Goal: Task Accomplishment & Management: Use online tool/utility

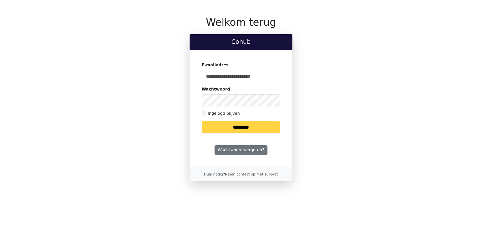
type input "**********"
click at [240, 126] on input "********" at bounding box center [241, 127] width 79 height 12
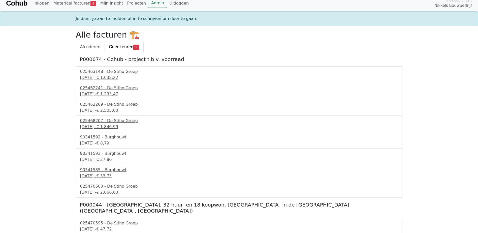
scroll to position [6, 0]
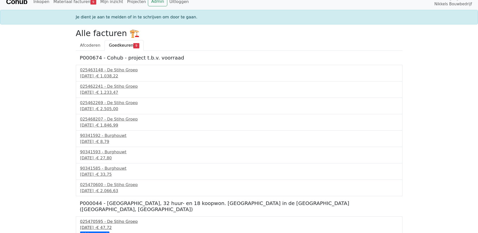
click at [117, 218] on div "025470595 - De Stiho Groep" at bounding box center [239, 221] width 318 height 6
click at [118, 68] on div "025463148 - De Stiho Groep" at bounding box center [239, 70] width 318 height 6
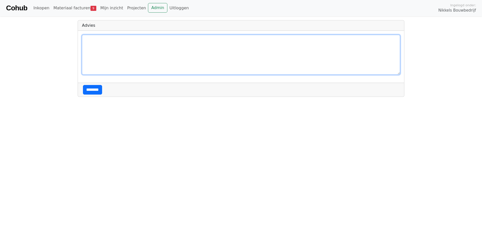
click at [97, 43] on textarea at bounding box center [241, 55] width 318 height 40
type textarea "**********"
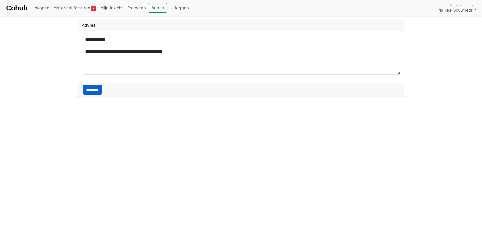
click at [93, 90] on input "********" at bounding box center [92, 90] width 19 height 10
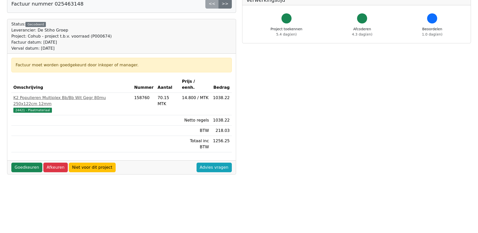
scroll to position [76, 0]
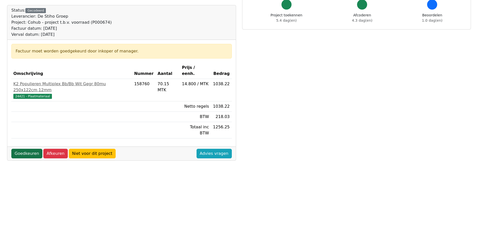
click at [28, 149] on link "Goedkeuren" at bounding box center [26, 154] width 31 height 10
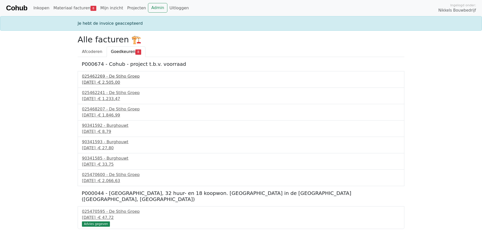
click at [112, 76] on div "025462269 - De Stiho Groep" at bounding box center [241, 76] width 318 height 6
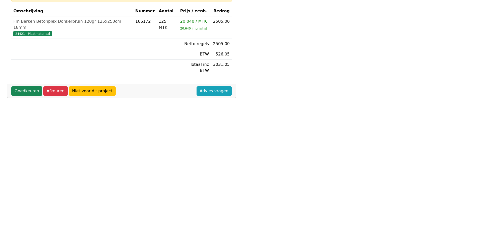
scroll to position [126, 0]
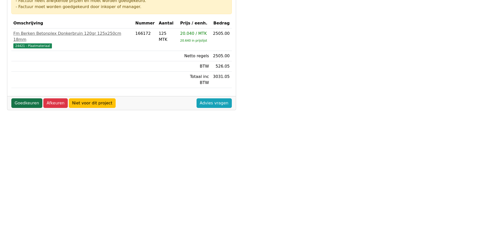
click at [22, 98] on link "Goedkeuren" at bounding box center [26, 103] width 31 height 10
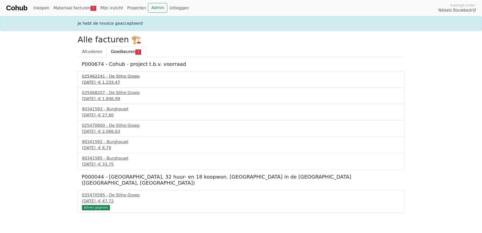
click at [125, 75] on div "025462241 - De Stiho Groep" at bounding box center [241, 76] width 318 height 6
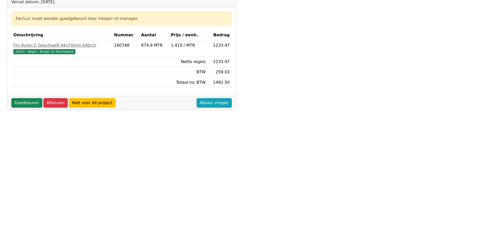
scroll to position [126, 0]
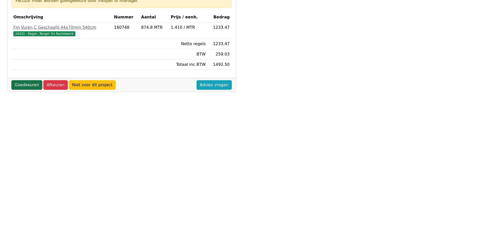
click at [19, 84] on link "Goedkeuren" at bounding box center [26, 85] width 31 height 10
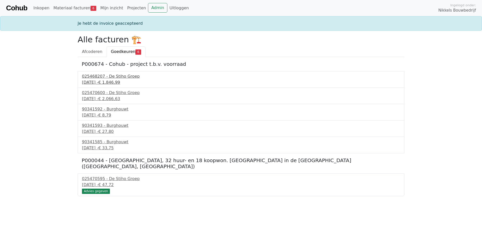
click at [111, 75] on div "025468207 - De Stiho Groep" at bounding box center [241, 76] width 318 height 6
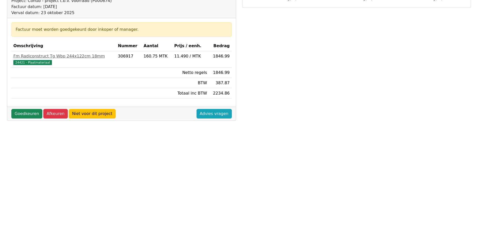
scroll to position [101, 0]
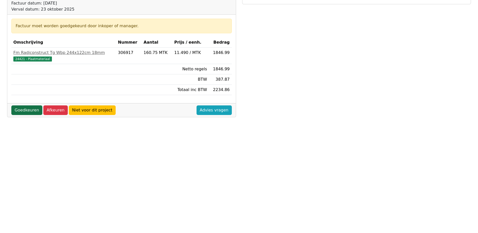
click at [23, 108] on link "Goedkeuren" at bounding box center [26, 110] width 31 height 10
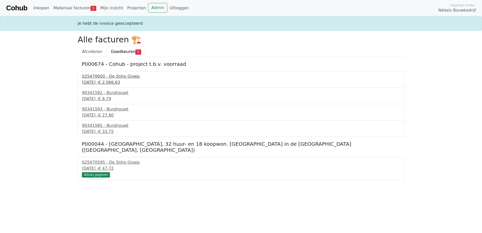
click at [105, 75] on div "025470600 - De Stiho Groep" at bounding box center [241, 76] width 318 height 6
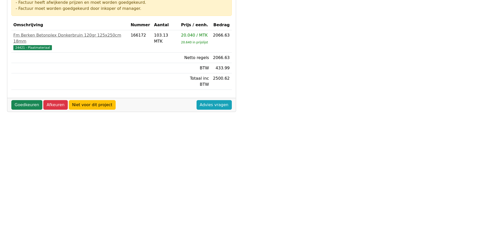
scroll to position [43, 0]
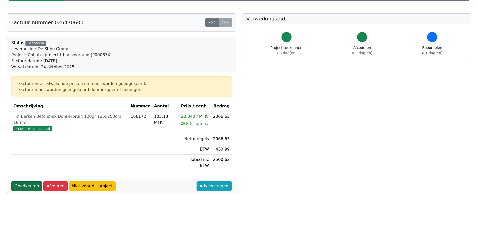
click at [25, 181] on link "Goedkeuren" at bounding box center [26, 186] width 31 height 10
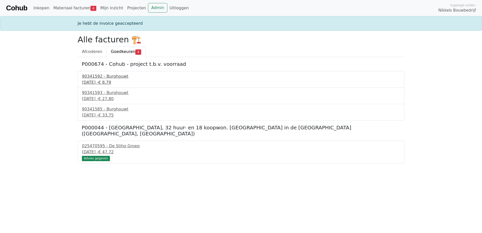
click at [109, 77] on div "90341592 - Burghouwt" at bounding box center [241, 76] width 318 height 6
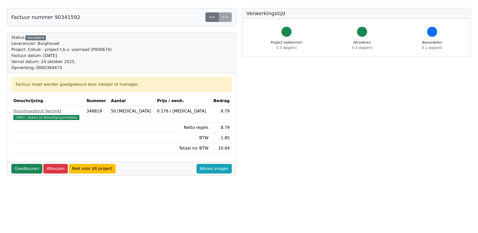
scroll to position [50, 0]
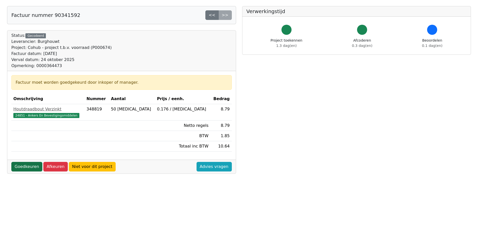
click at [25, 166] on link "Goedkeuren" at bounding box center [26, 167] width 31 height 10
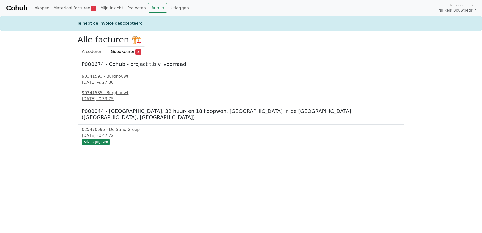
click at [114, 73] on div "90341593 - Burghouwt 24 september 2025 - € 27,80" at bounding box center [241, 79] width 326 height 17
click at [115, 76] on div "90341593 - Burghouwt" at bounding box center [241, 76] width 318 height 6
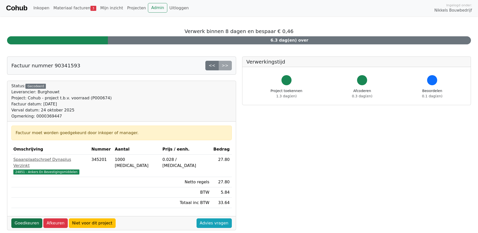
click at [26, 218] on link "Goedkeuren" at bounding box center [26, 223] width 31 height 10
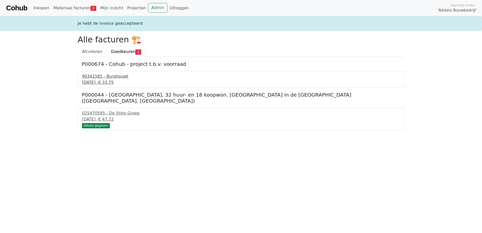
click at [104, 76] on div "90341585 - Burghouwt" at bounding box center [241, 76] width 318 height 6
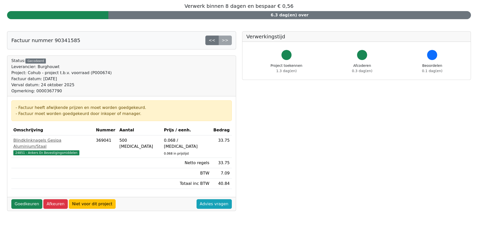
scroll to position [76, 0]
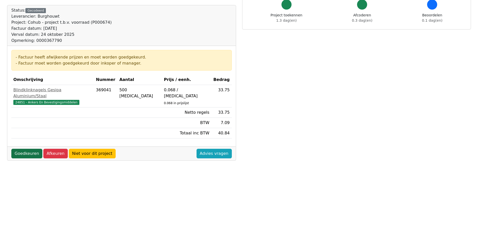
click at [30, 149] on link "Goedkeuren" at bounding box center [26, 154] width 31 height 10
